Goal: Information Seeking & Learning: Learn about a topic

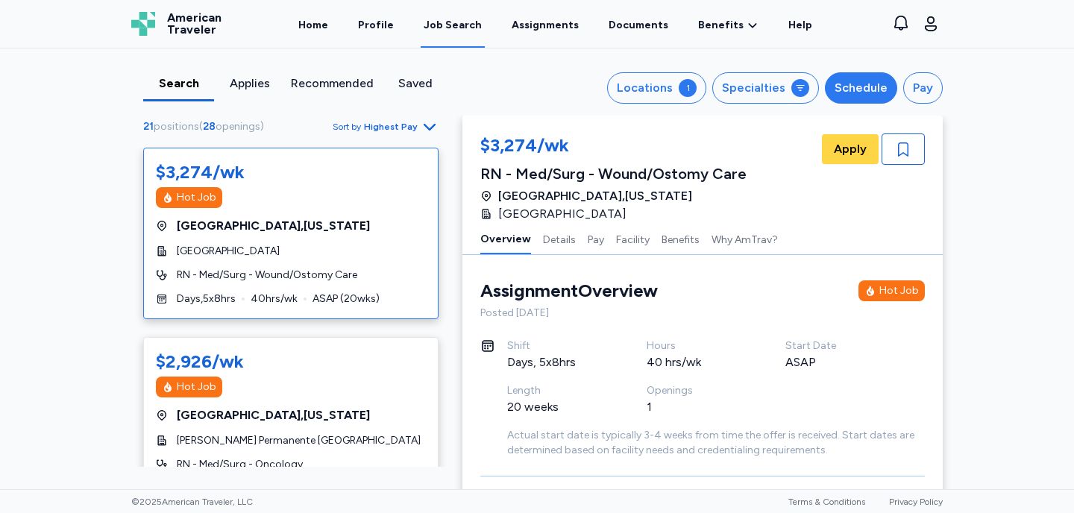
click at [856, 86] on div "Schedule" at bounding box center [860, 88] width 53 height 18
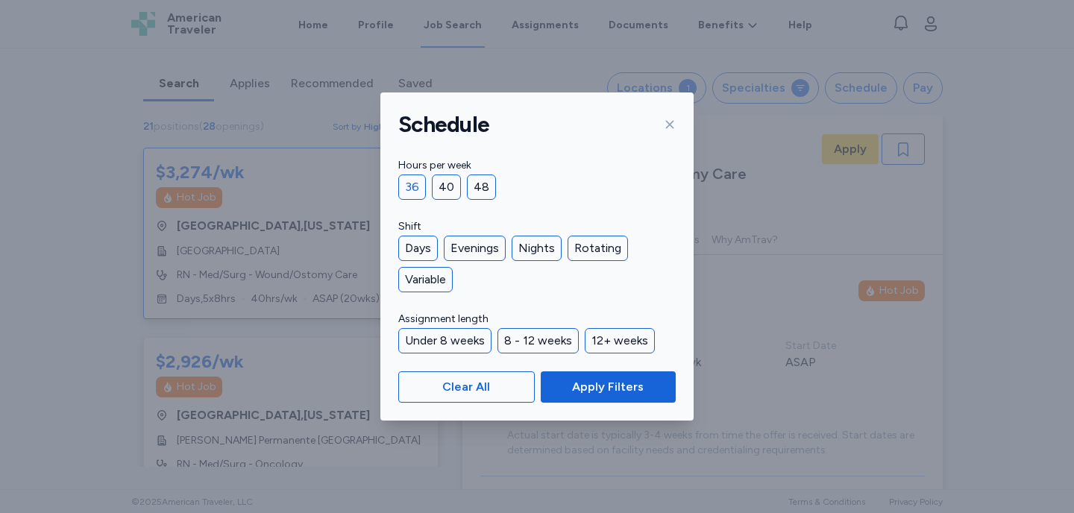
click at [407, 186] on div "36" at bounding box center [412, 187] width 28 height 25
click at [417, 246] on div "Days" at bounding box center [418, 248] width 40 height 25
click at [464, 248] on div "Evenings" at bounding box center [475, 248] width 62 height 25
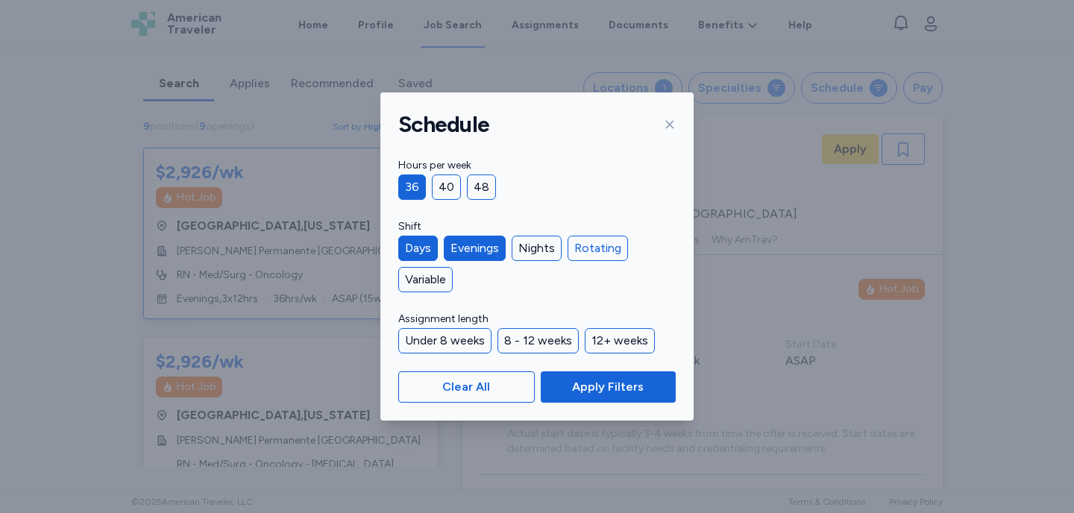
click at [610, 251] on div "Rotating" at bounding box center [598, 248] width 60 height 25
click at [592, 389] on span "Apply Filters" at bounding box center [608, 387] width 72 height 18
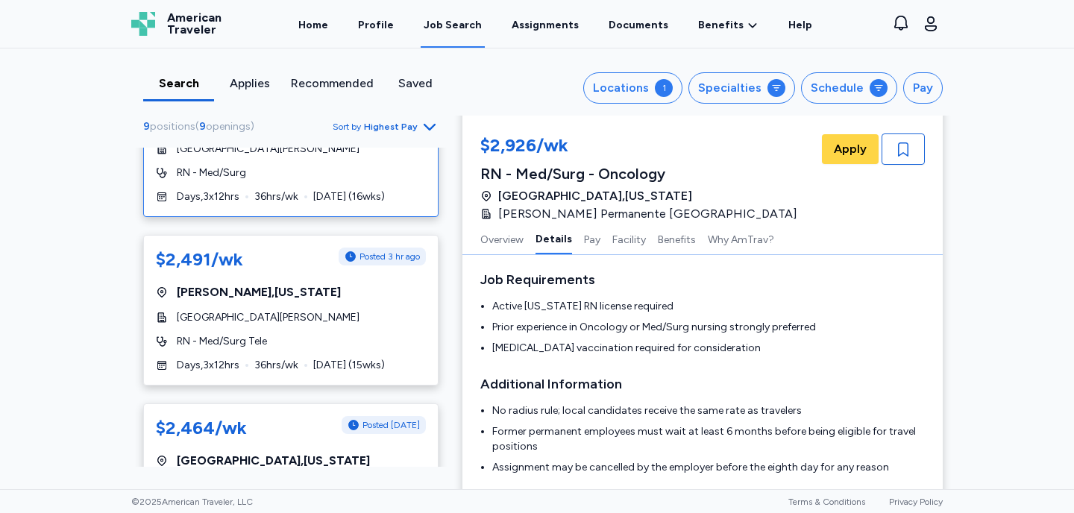
scroll to position [633, 0]
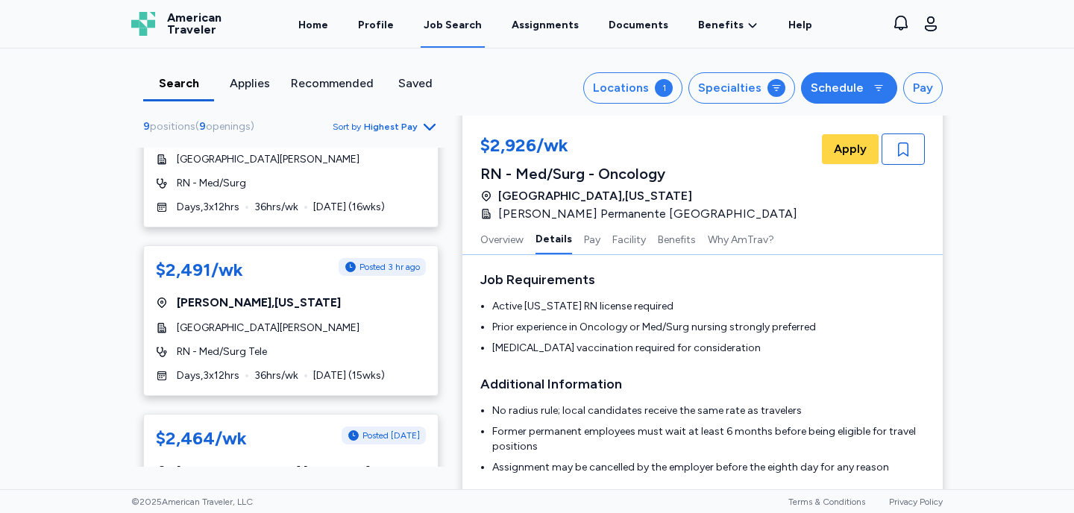
click at [852, 86] on div "Schedule" at bounding box center [837, 88] width 53 height 18
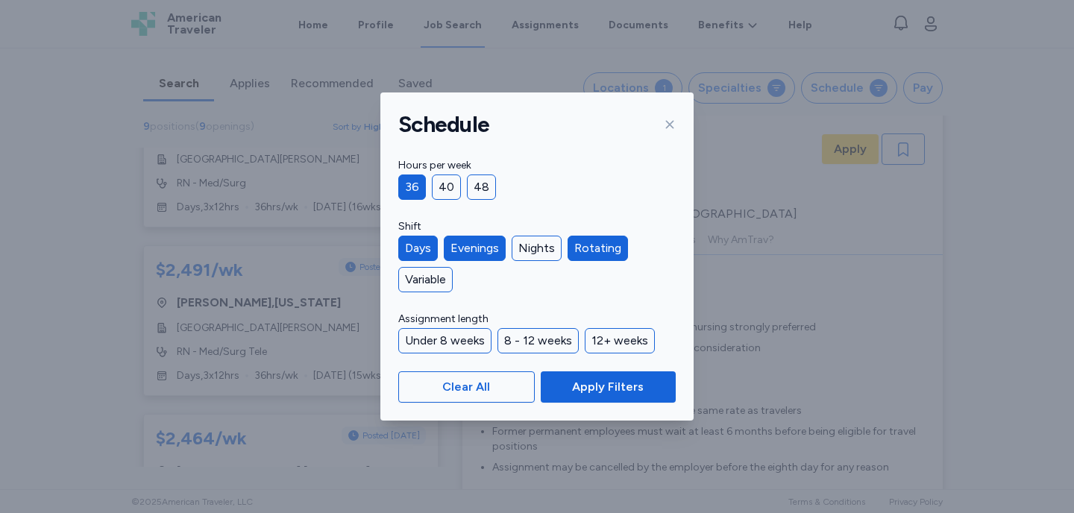
click at [594, 252] on div "Rotating" at bounding box center [598, 248] width 60 height 25
click at [490, 257] on div "Evenings" at bounding box center [475, 248] width 62 height 25
click at [426, 247] on div "Days" at bounding box center [418, 248] width 40 height 25
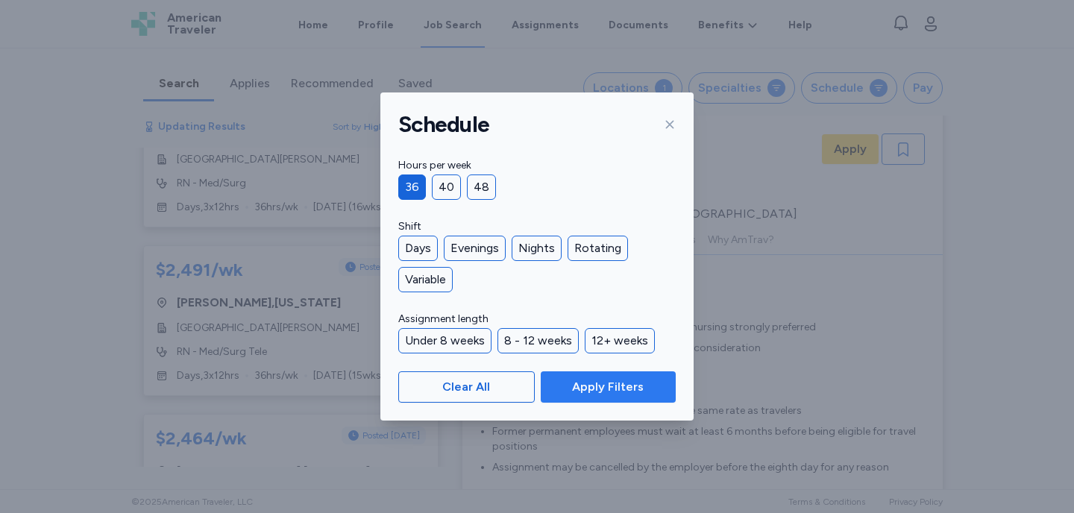
click at [563, 386] on span "Apply Filters" at bounding box center [608, 387] width 111 height 18
